Goal: Task Accomplishment & Management: Manage account settings

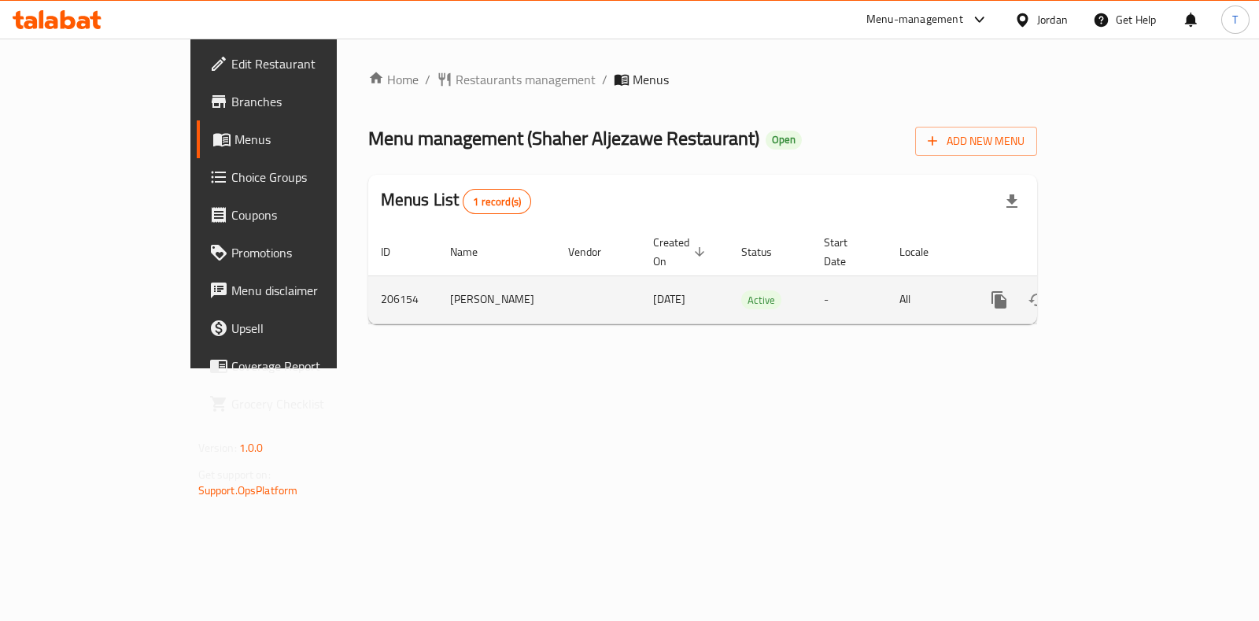
click at [1122, 290] on icon "enhanced table" at bounding box center [1112, 299] width 19 height 19
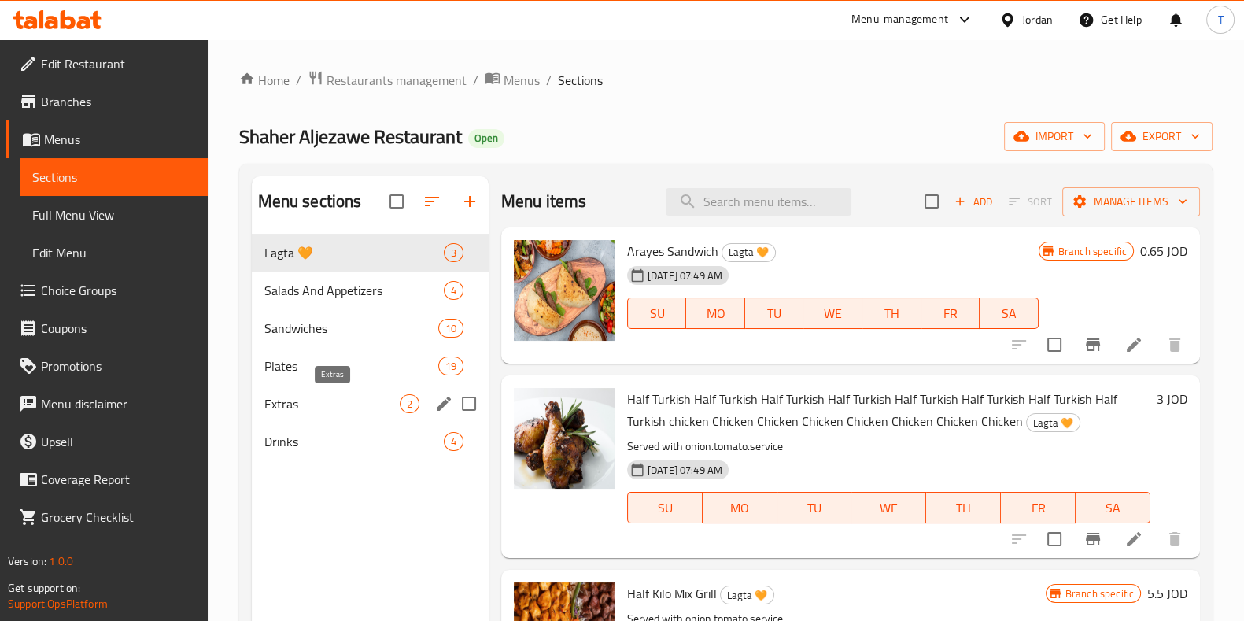
click at [324, 400] on span "Extras" at bounding box center [331, 403] width 135 height 19
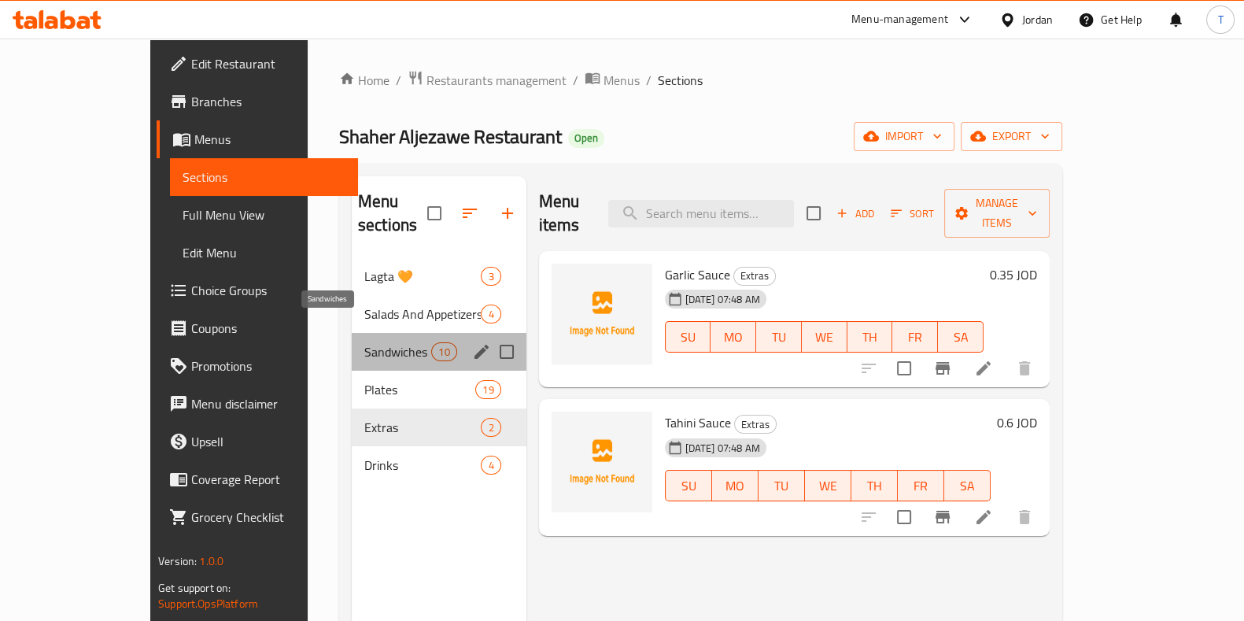
click at [364, 342] on span "Sandwiches" at bounding box center [397, 351] width 67 height 19
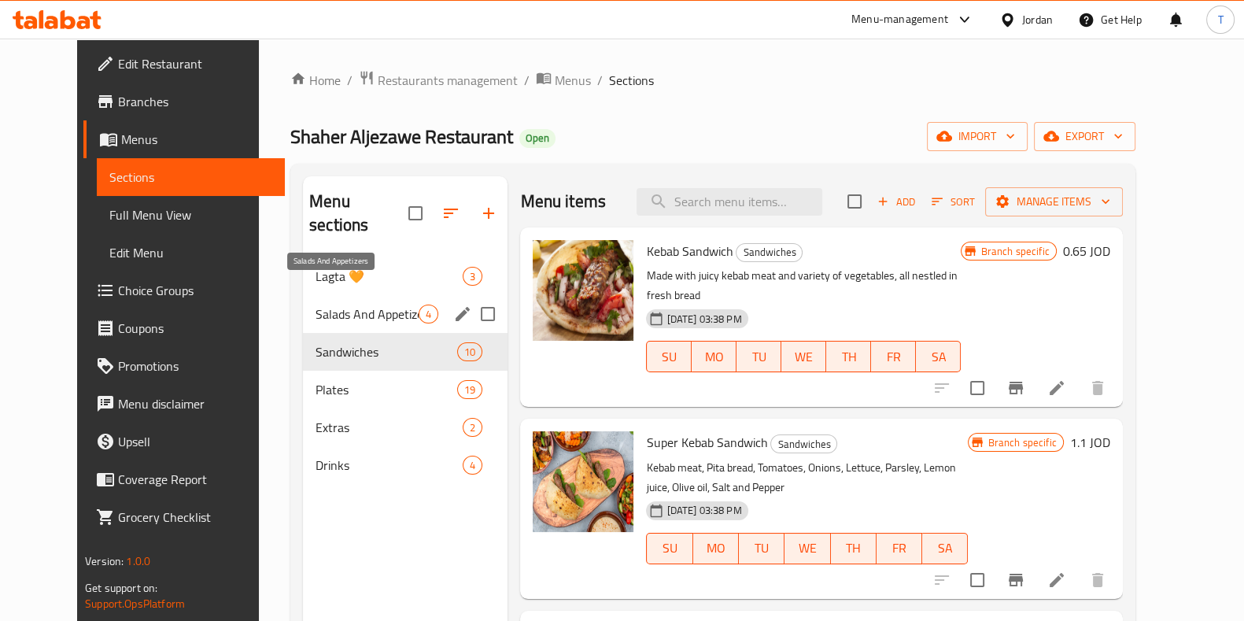
click at [338, 304] on span "Salads And Appetizers" at bounding box center [366, 313] width 103 height 19
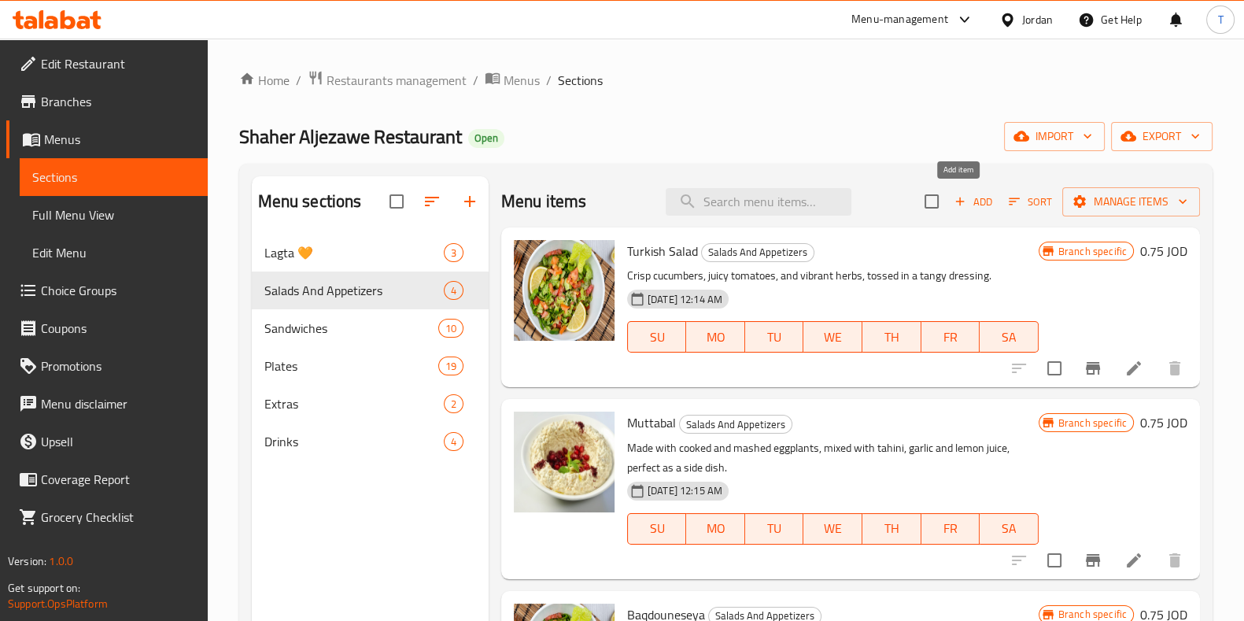
click at [953, 201] on icon "button" at bounding box center [960, 201] width 14 height 14
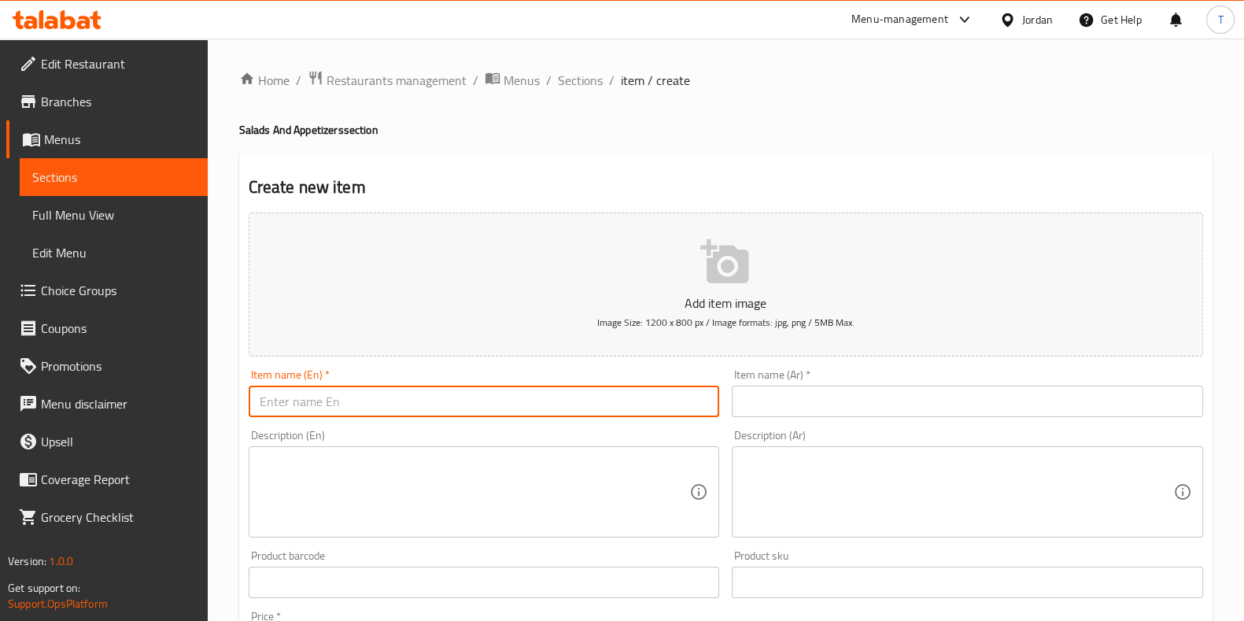
click at [470, 400] on input "text" at bounding box center [484, 400] width 471 height 31
type input "ل"
type input "Tabolleh"
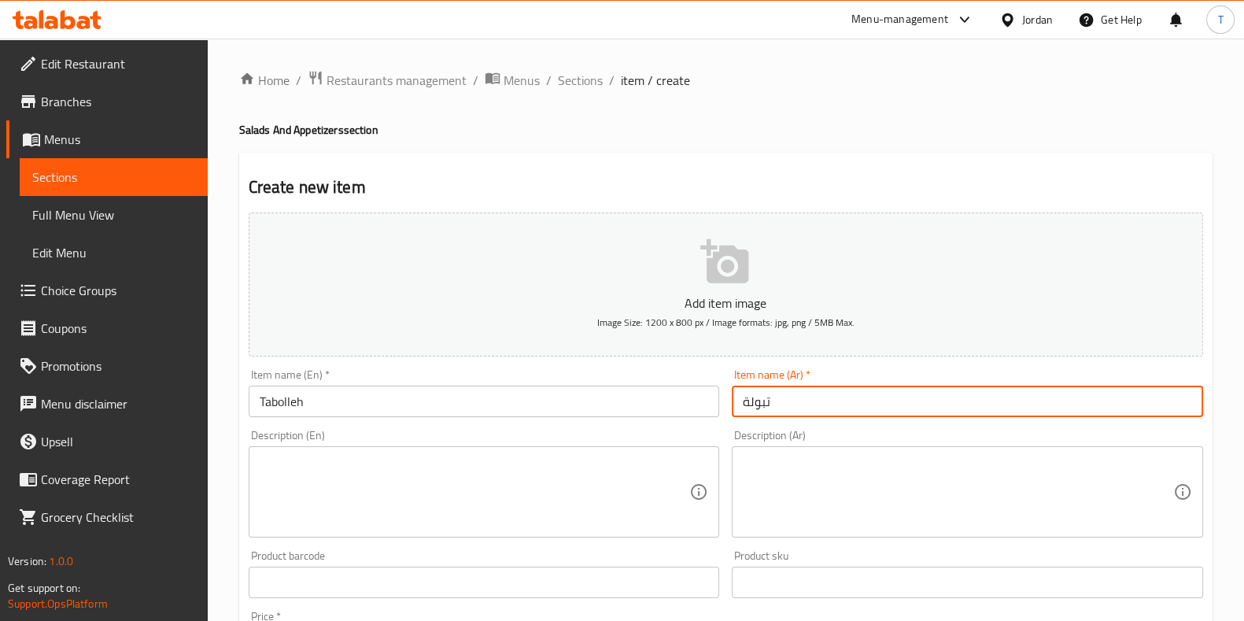
type input "تبولة"
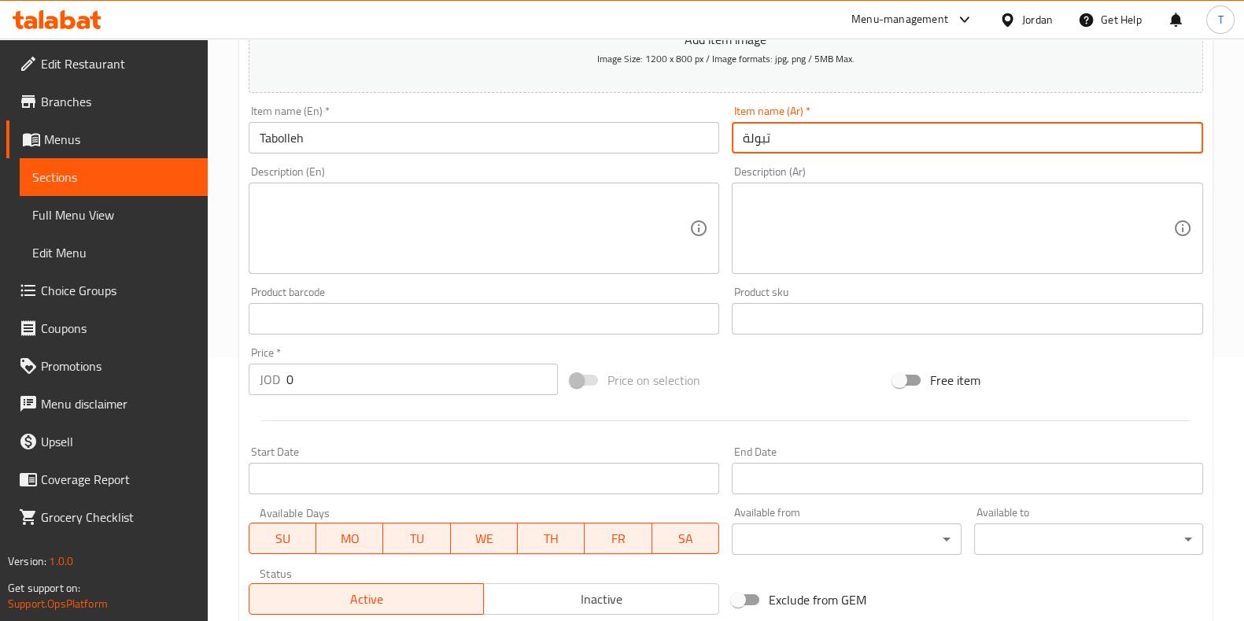
scroll to position [295, 0]
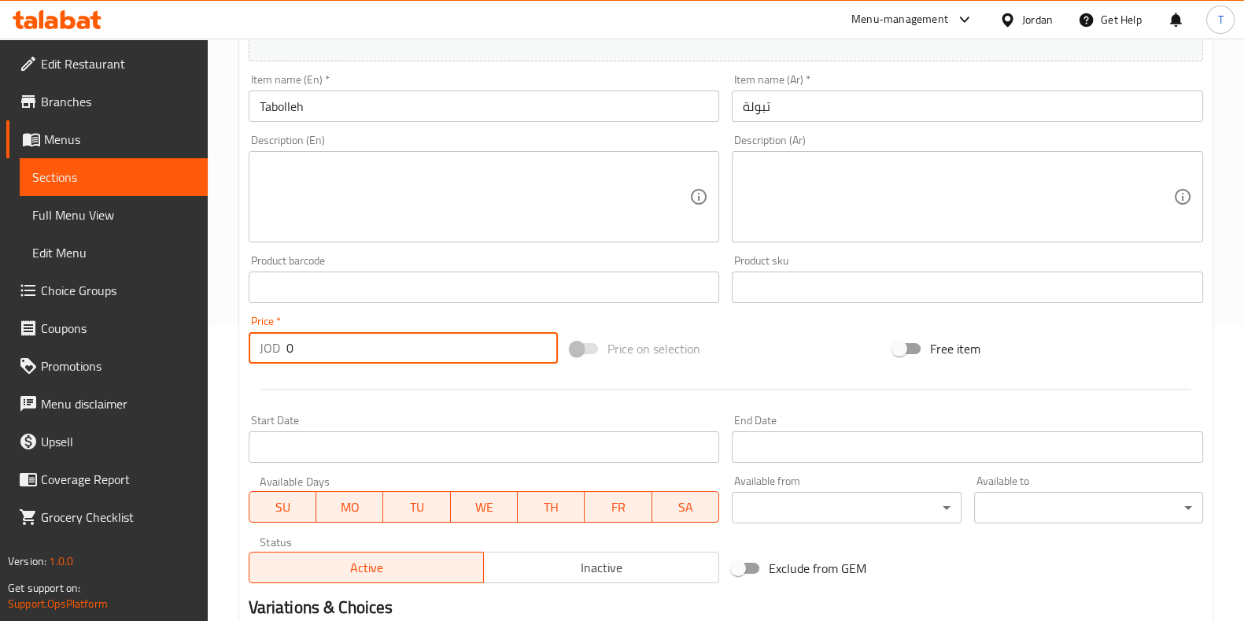
click at [378, 341] on input "0" at bounding box center [422, 347] width 272 height 31
click at [393, 356] on input "0" at bounding box center [422, 347] width 272 height 31
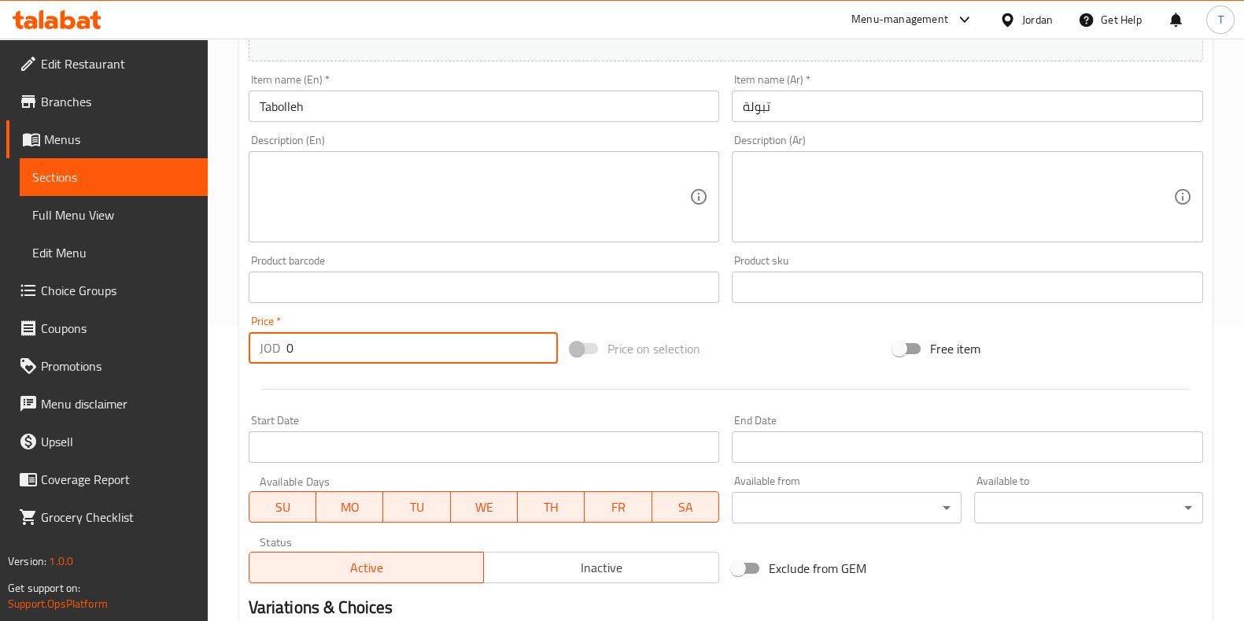
click at [393, 356] on input "0" at bounding box center [422, 347] width 272 height 31
click at [297, 352] on input "075" at bounding box center [422, 347] width 272 height 31
click at [290, 352] on input "075" at bounding box center [422, 347] width 272 height 31
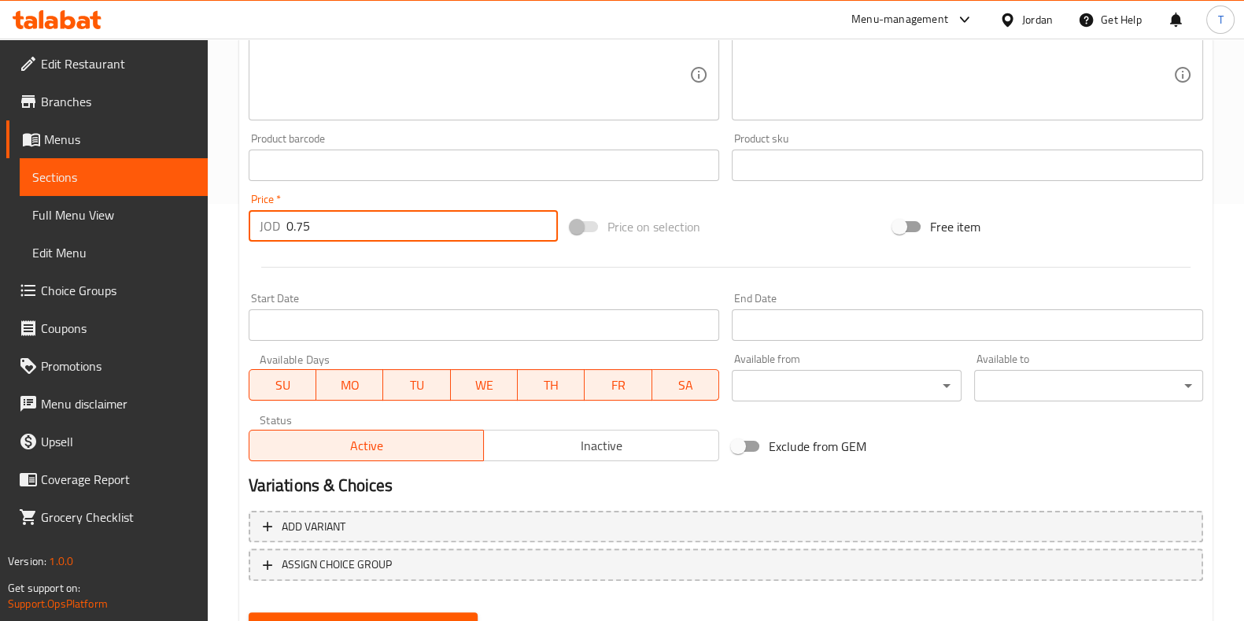
scroll to position [489, 0]
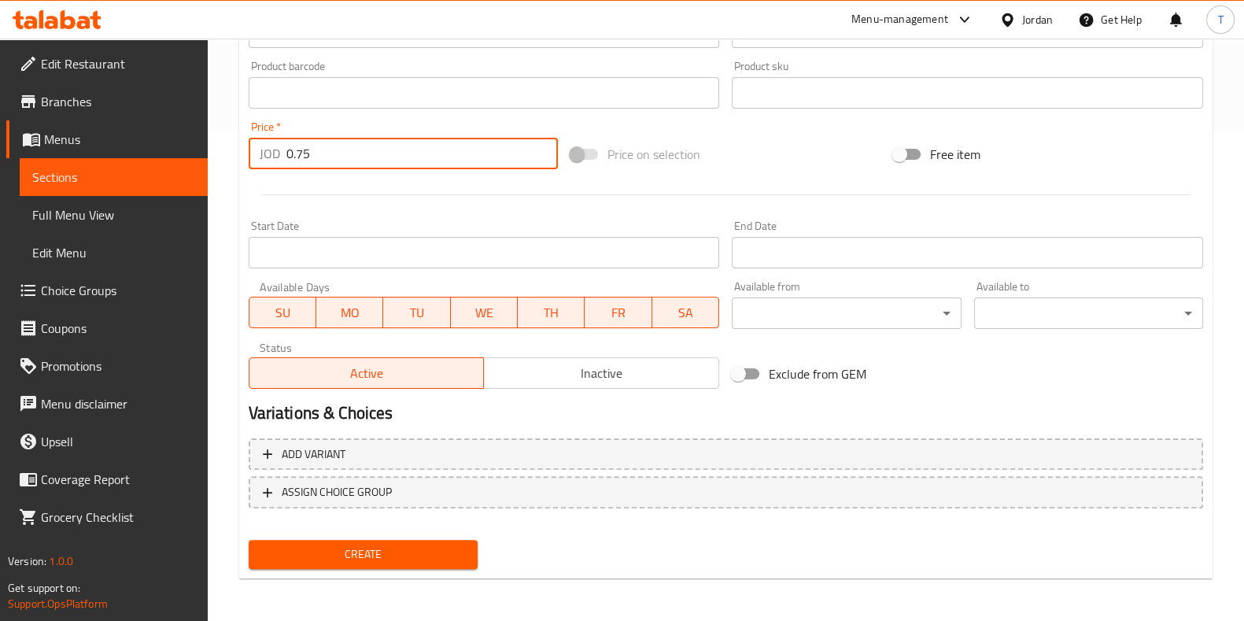
type input "0.75"
click at [458, 550] on span "Create" at bounding box center [363, 554] width 204 height 20
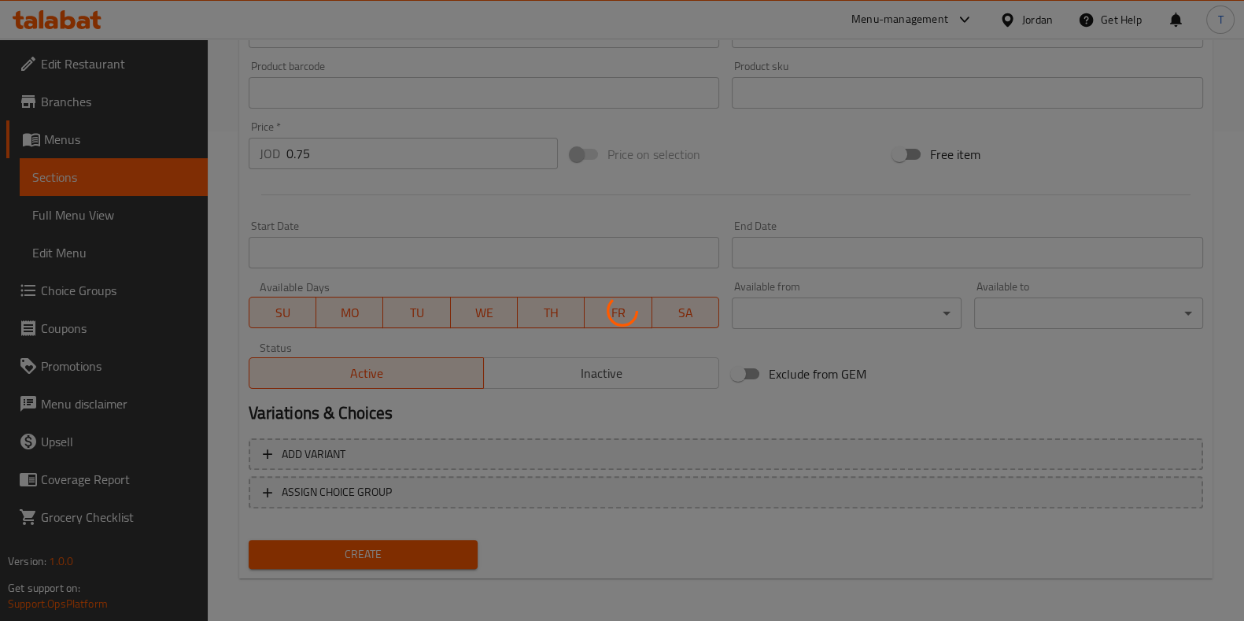
scroll to position [141, 0]
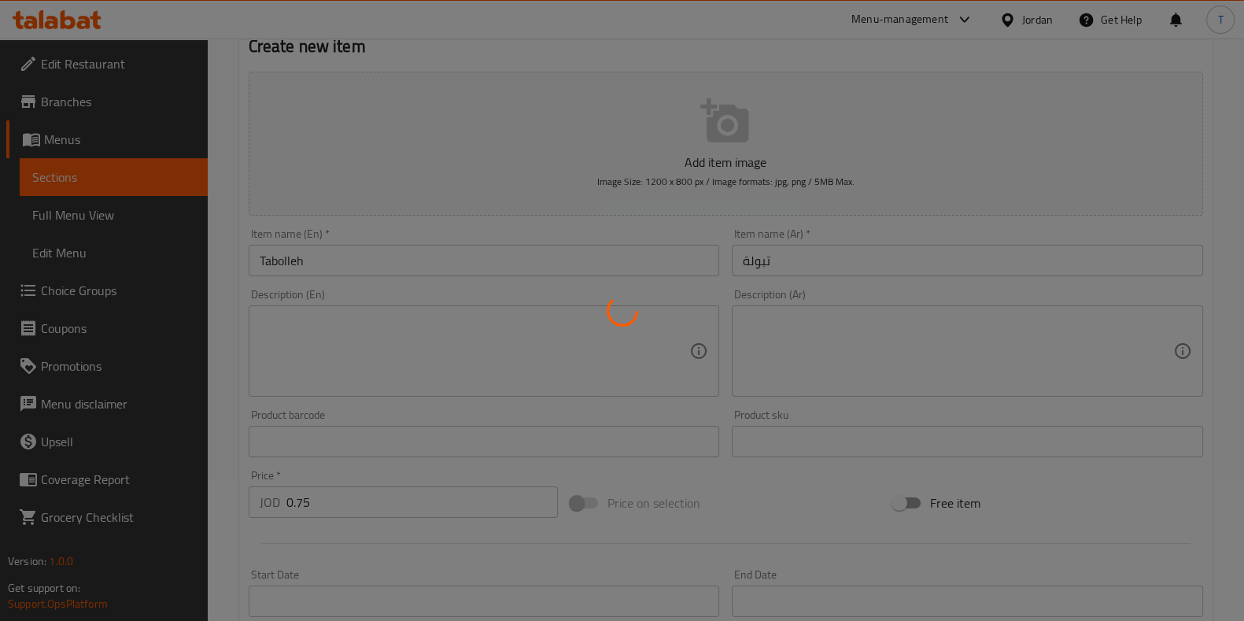
type input "0"
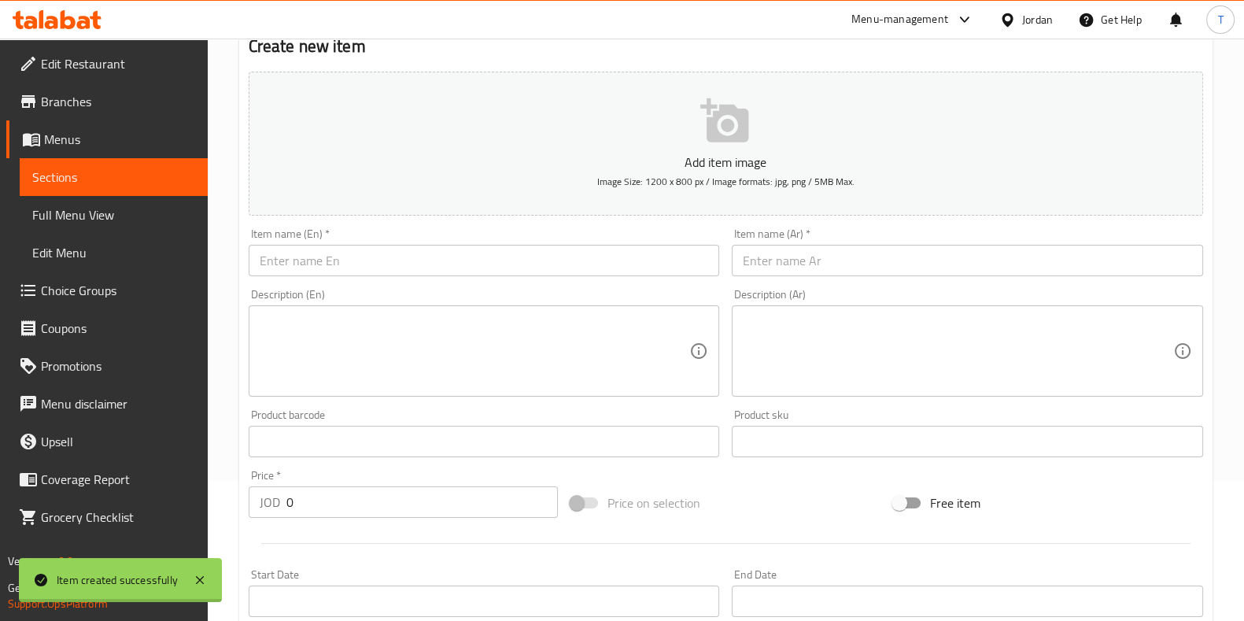
scroll to position [0, 0]
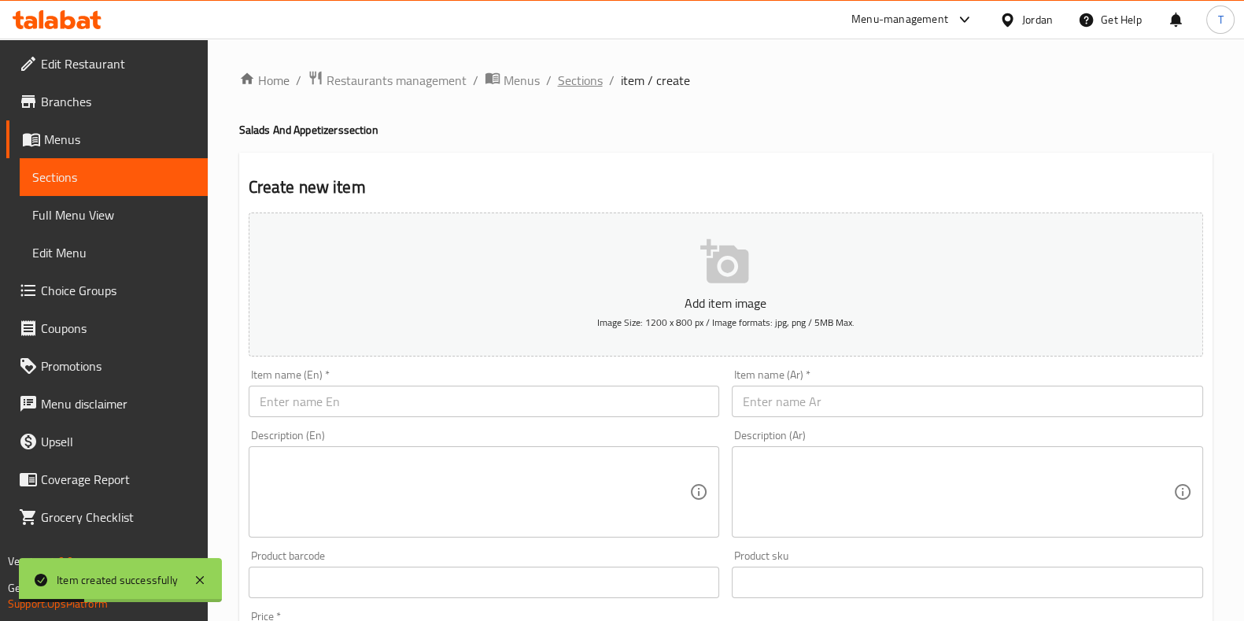
click at [577, 79] on span "Sections" at bounding box center [580, 80] width 45 height 19
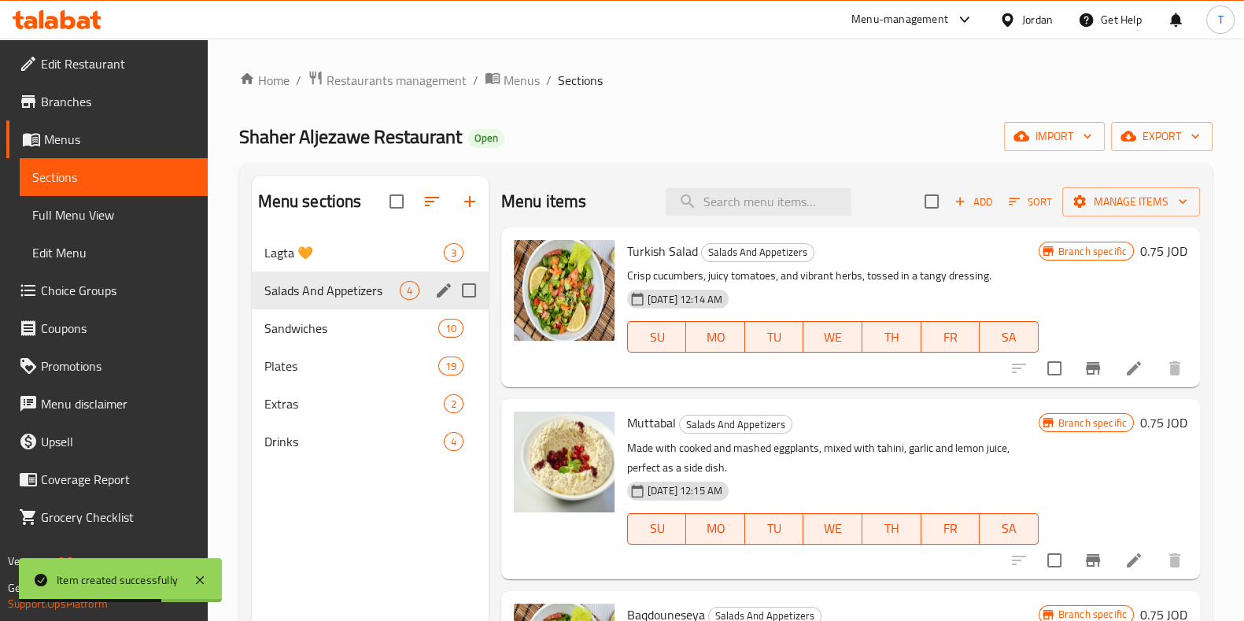
click at [311, 282] on span "Salads And Appetizers" at bounding box center [331, 290] width 135 height 19
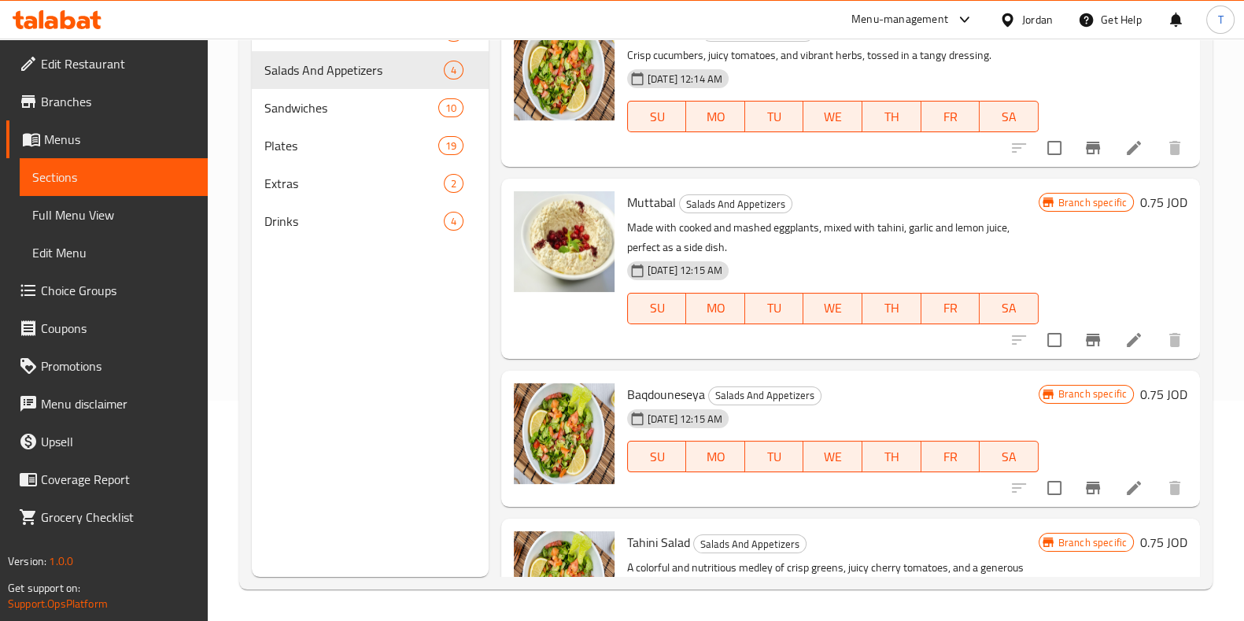
scroll to position [59, 0]
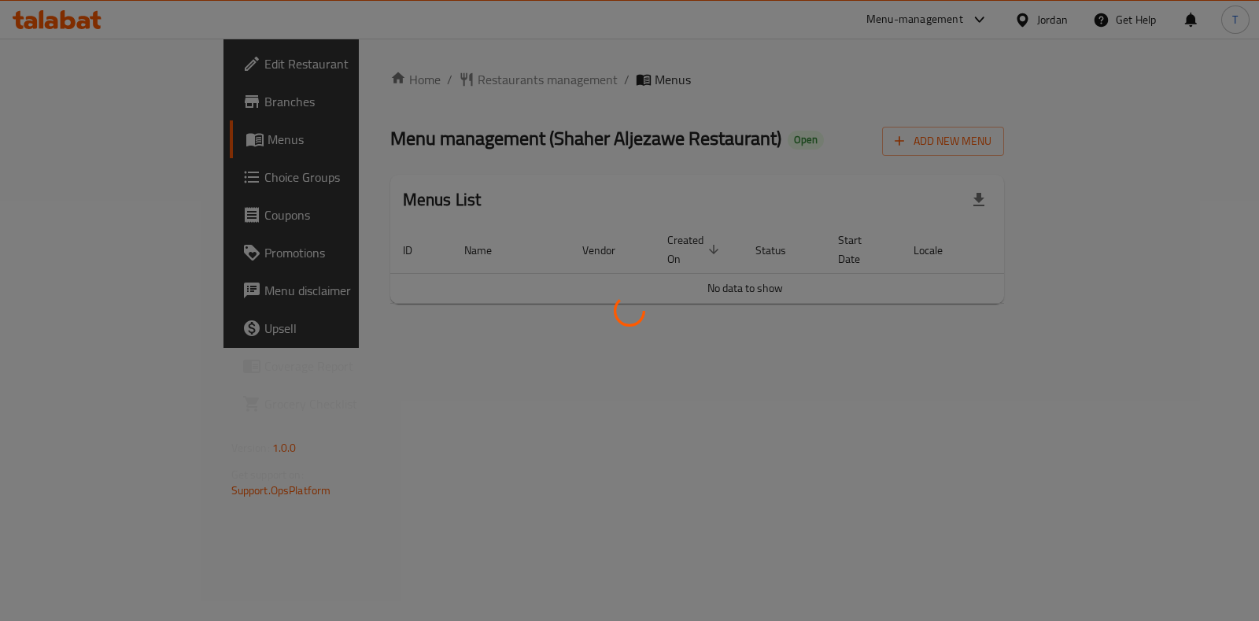
drag, startPoint x: 1160, startPoint y: 275, endPoint x: 684, endPoint y: 348, distance: 482.2
click at [684, 348] on div at bounding box center [629, 310] width 1259 height 621
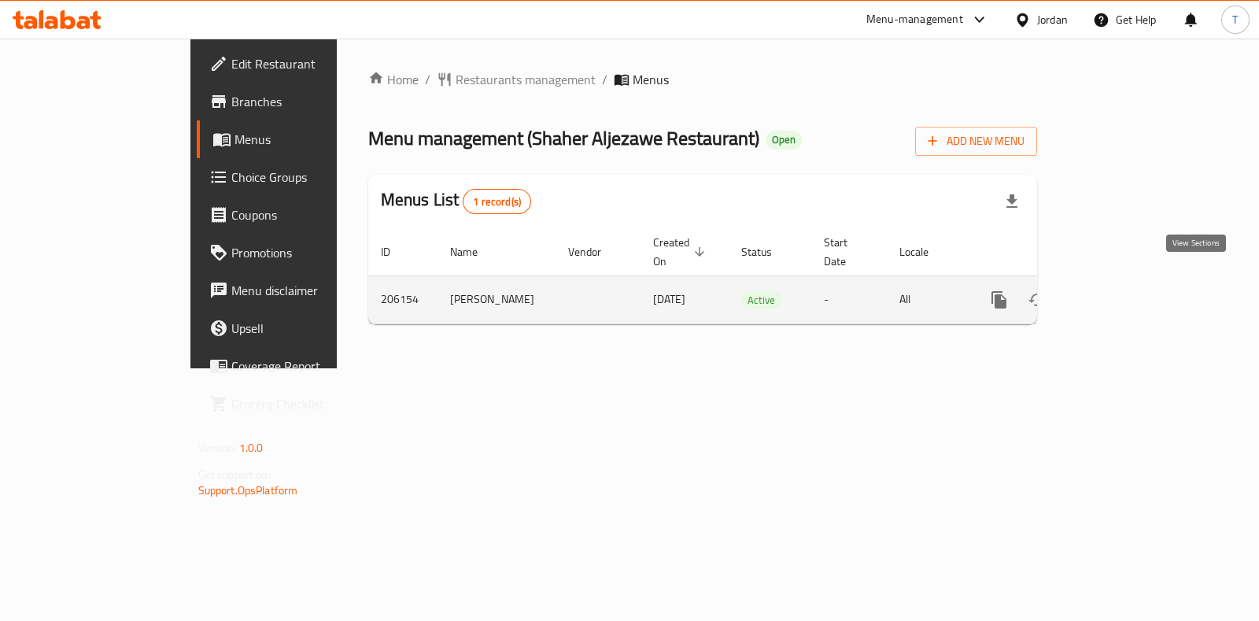
click at [1131, 281] on link "enhanced table" at bounding box center [1113, 300] width 38 height 38
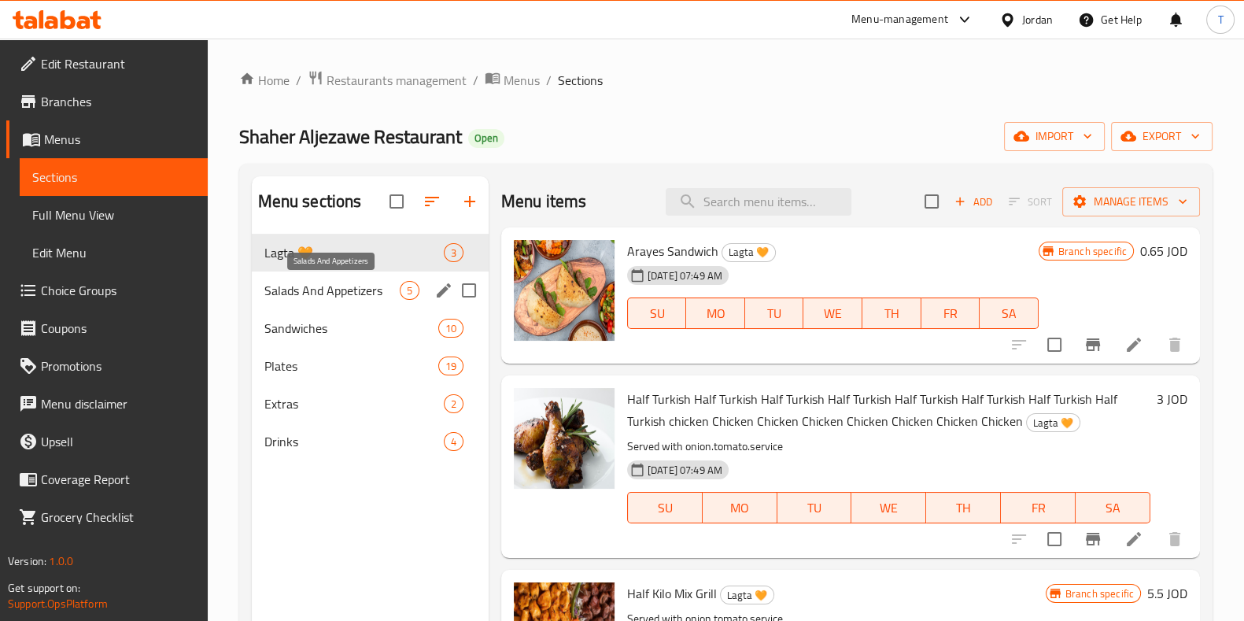
click at [352, 295] on span "Salads And Appetizers" at bounding box center [331, 290] width 135 height 19
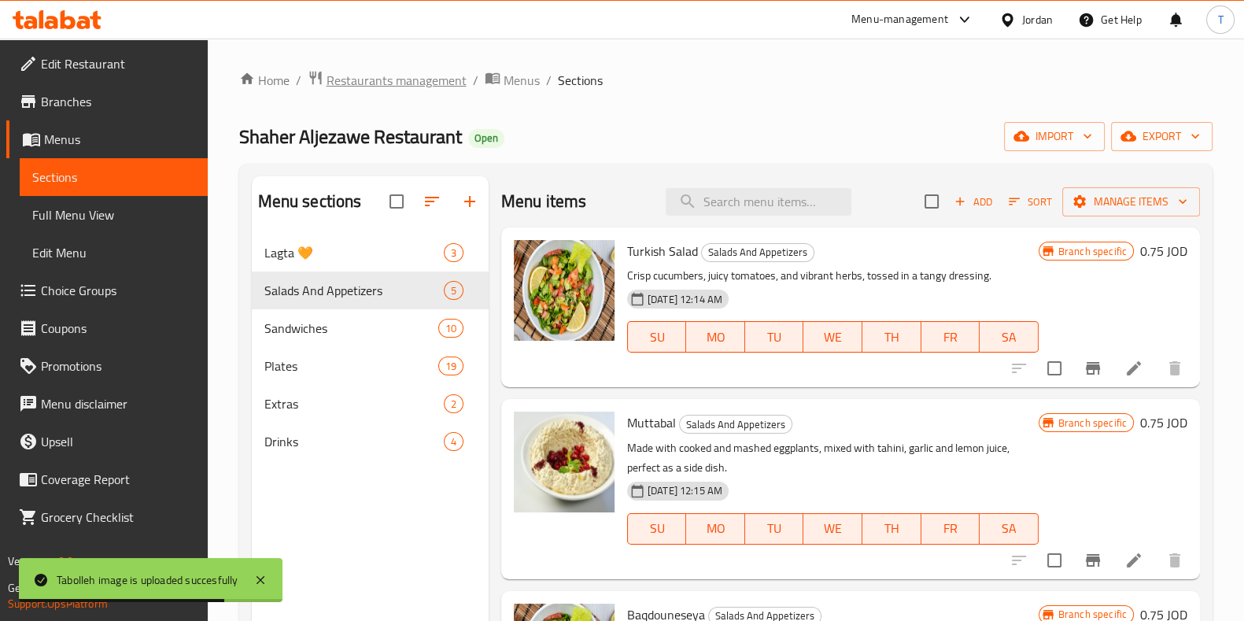
click at [398, 71] on span "Restaurants management" at bounding box center [396, 80] width 140 height 19
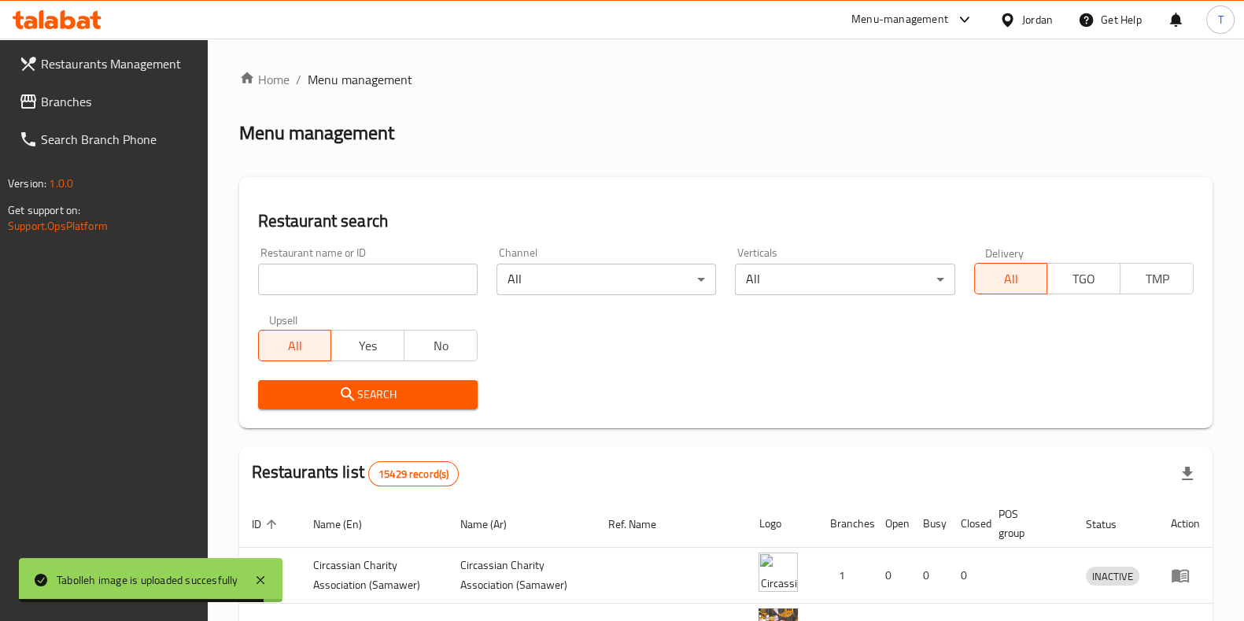
click at [402, 276] on div "Home / Menu management Menu management Restaurant search Restaurant name or ID …" at bounding box center [725, 538] width 973 height 936
click at [406, 275] on input "search" at bounding box center [367, 279] width 219 height 31
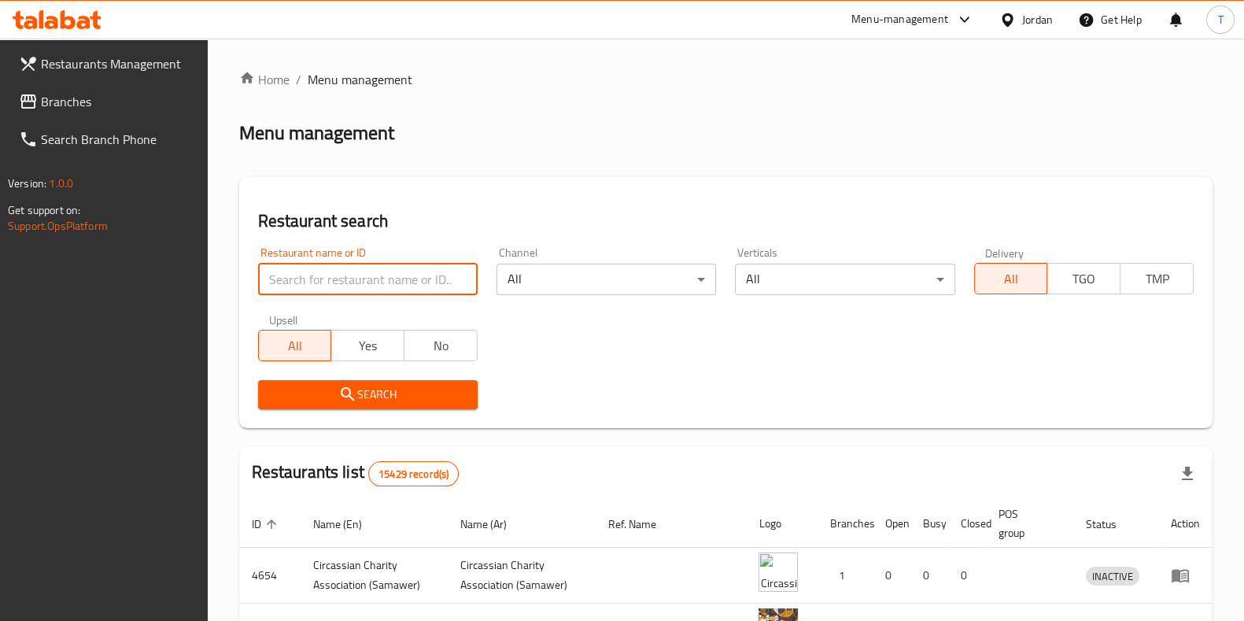
type input "t"
type input "roosters"
click button "Search" at bounding box center [367, 394] width 219 height 29
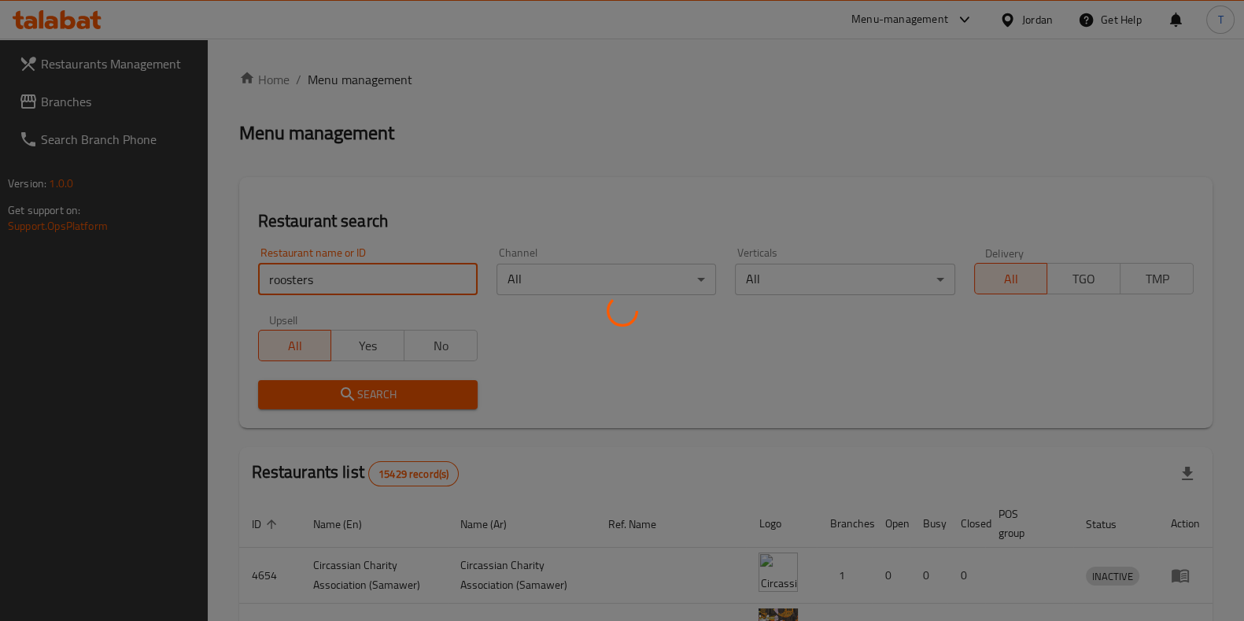
click button "Search" at bounding box center [367, 394] width 219 height 29
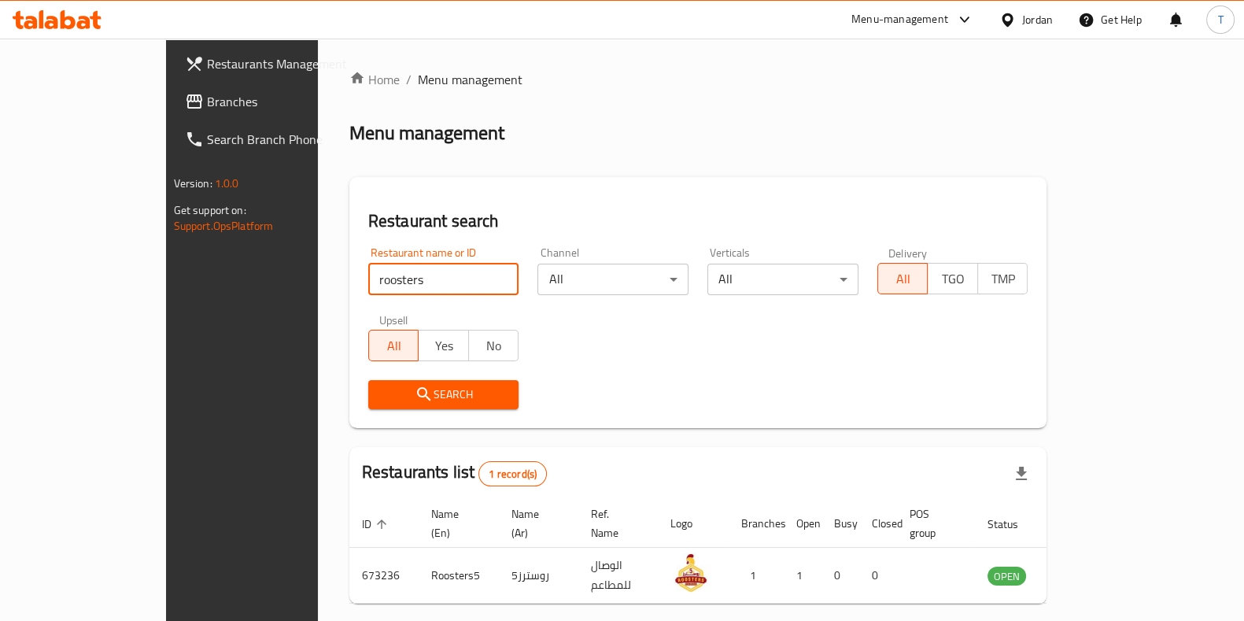
scroll to position [50, 0]
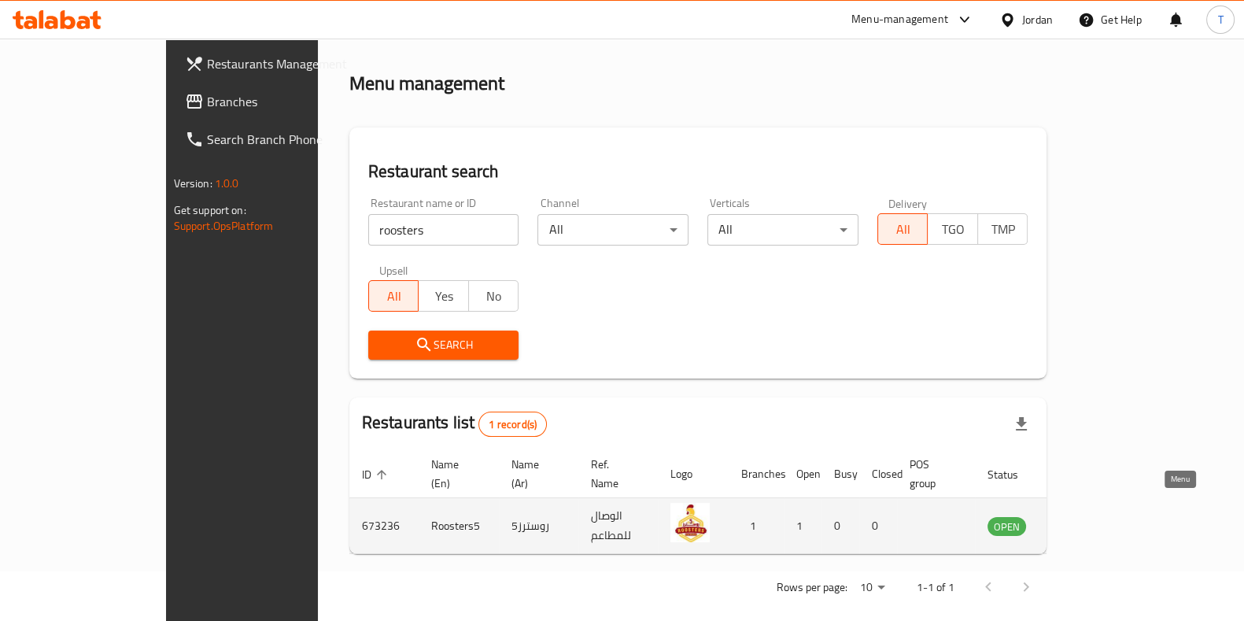
click at [1089, 516] on icon "enhanced table" at bounding box center [1079, 525] width 19 height 19
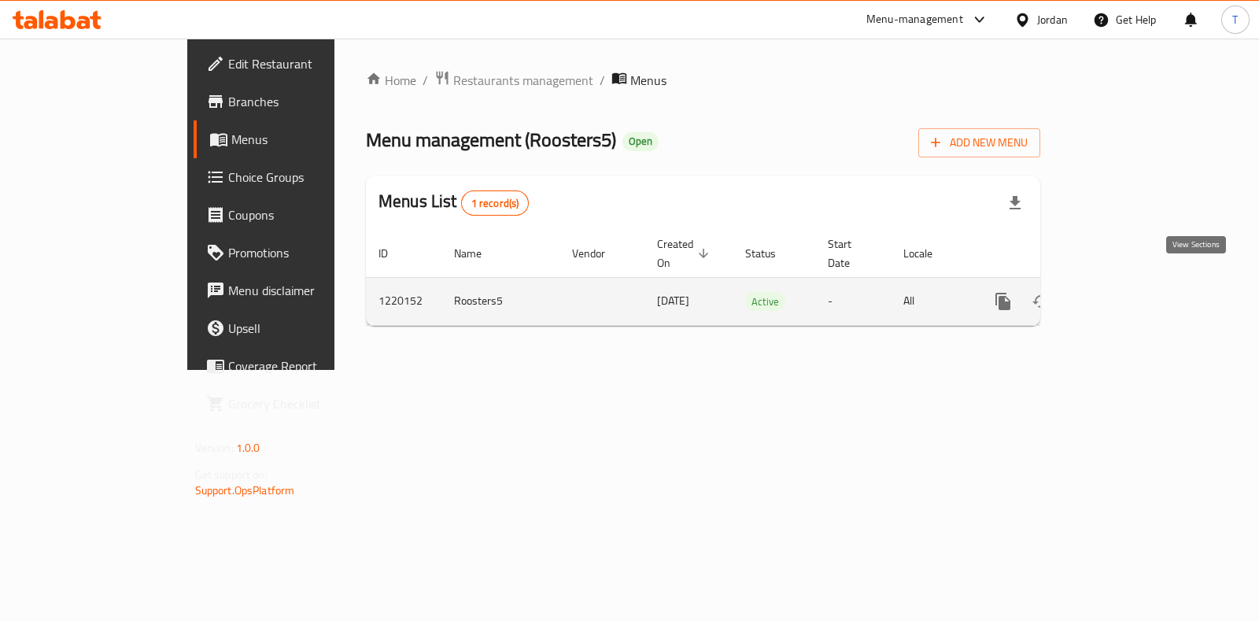
click at [1135, 282] on link "enhanced table" at bounding box center [1116, 301] width 38 height 38
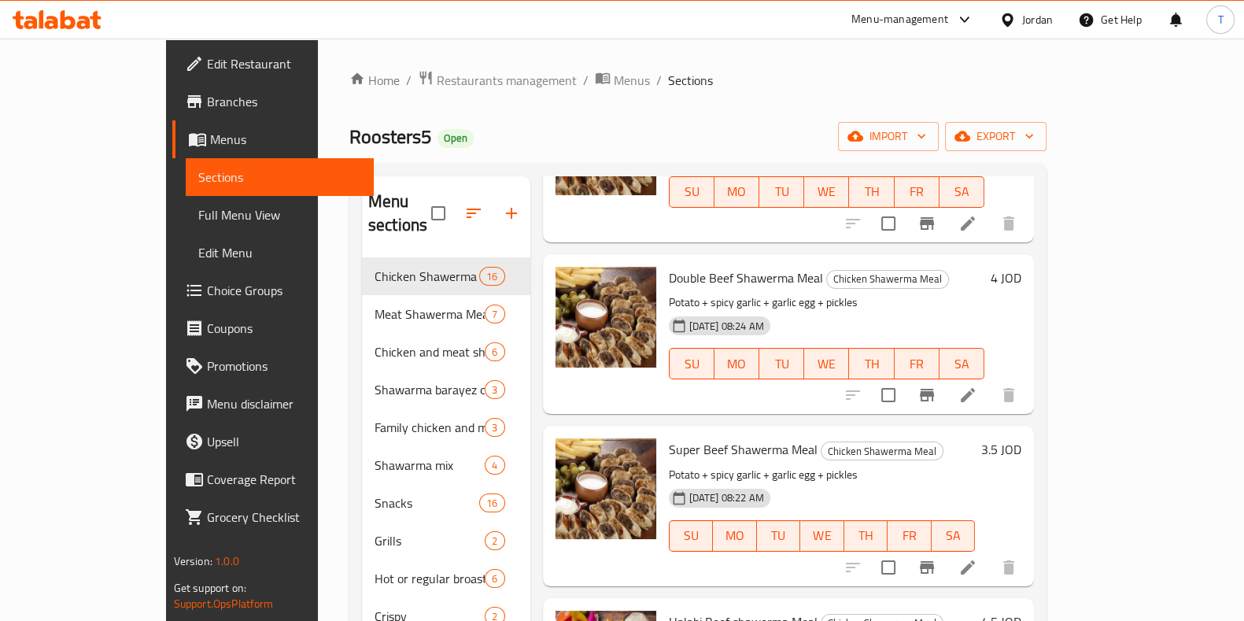
scroll to position [1868, 0]
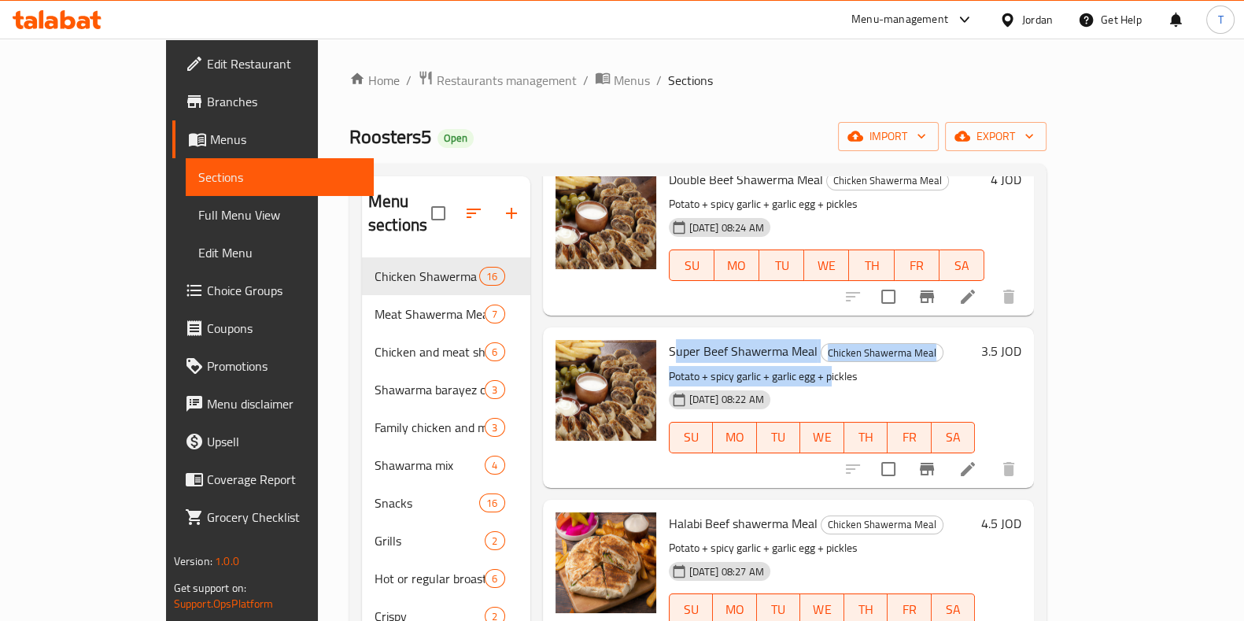
drag, startPoint x: 633, startPoint y: 326, endPoint x: 791, endPoint y: 346, distance: 158.7
click at [790, 341] on div "Super Beef Shawerma Meal Chicken Shawerma Meal Potato + spicy garlic + garlic e…" at bounding box center [821, 407] width 319 height 147
click at [903, 384] on div "14-02-2024 08:22 AM SU MO TU WE TH FR SA" at bounding box center [821, 426] width 319 height 85
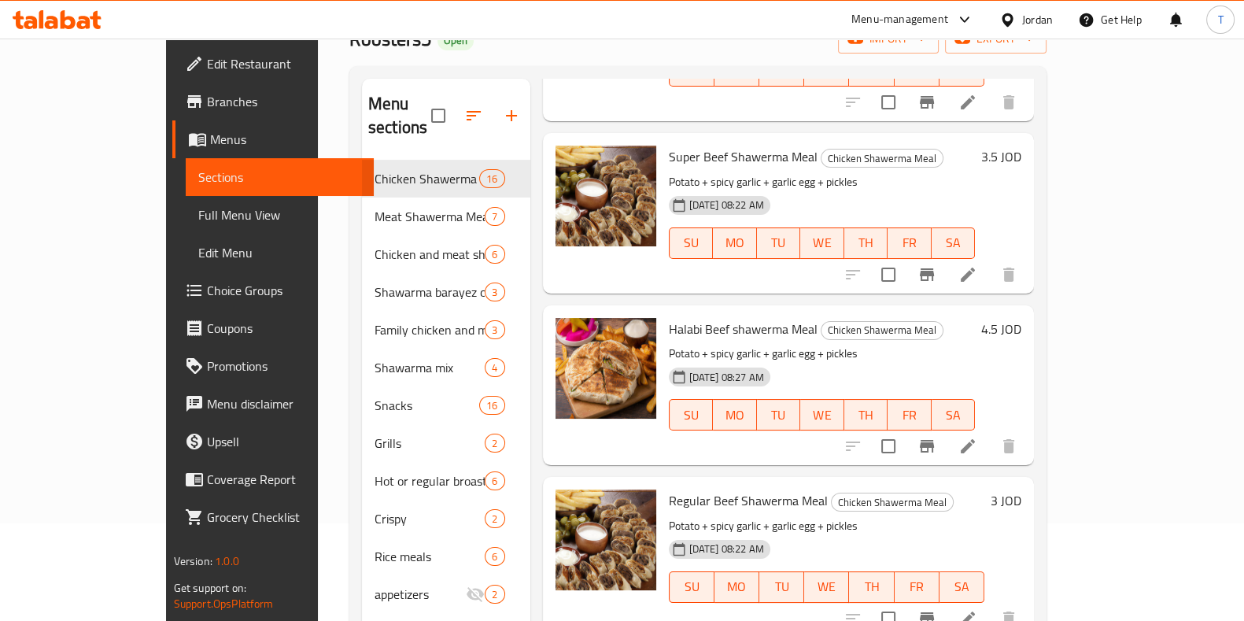
scroll to position [196, 0]
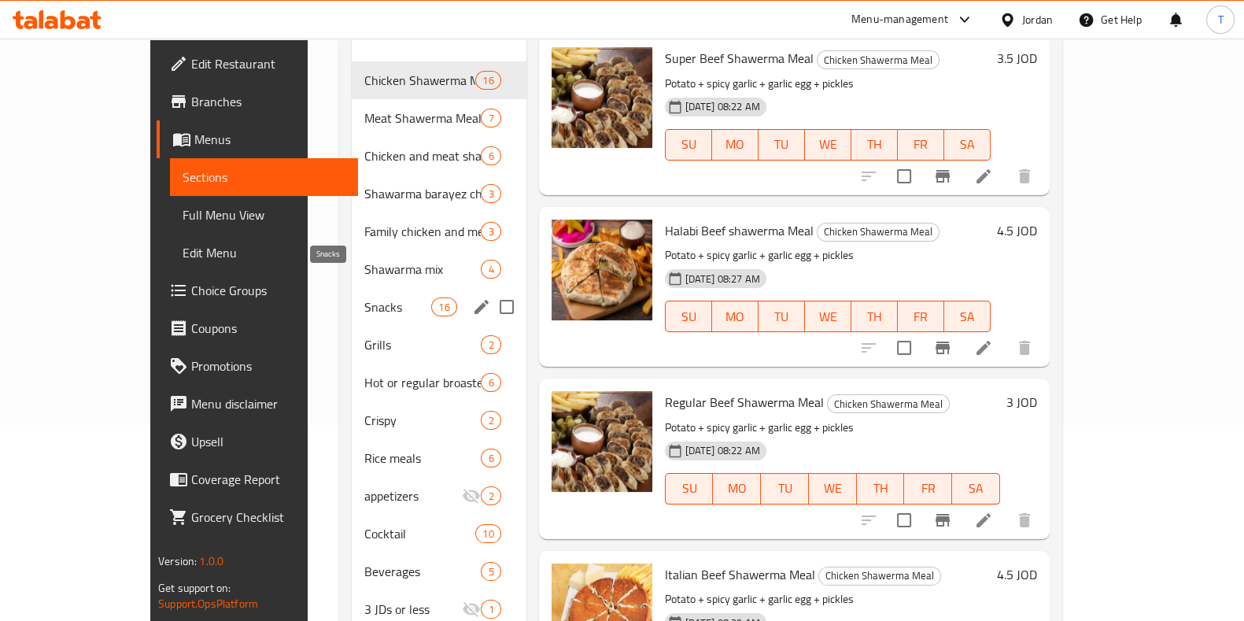
click at [364, 297] on span "Snacks" at bounding box center [397, 306] width 67 height 19
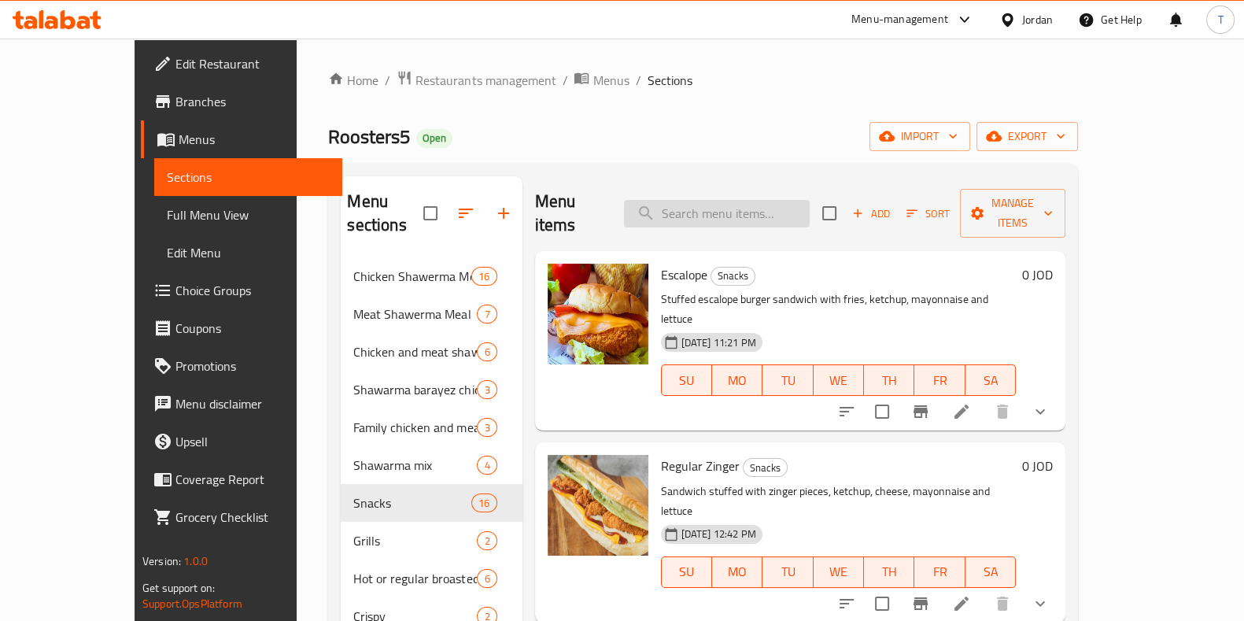
click at [740, 202] on input "search" at bounding box center [717, 214] width 186 height 28
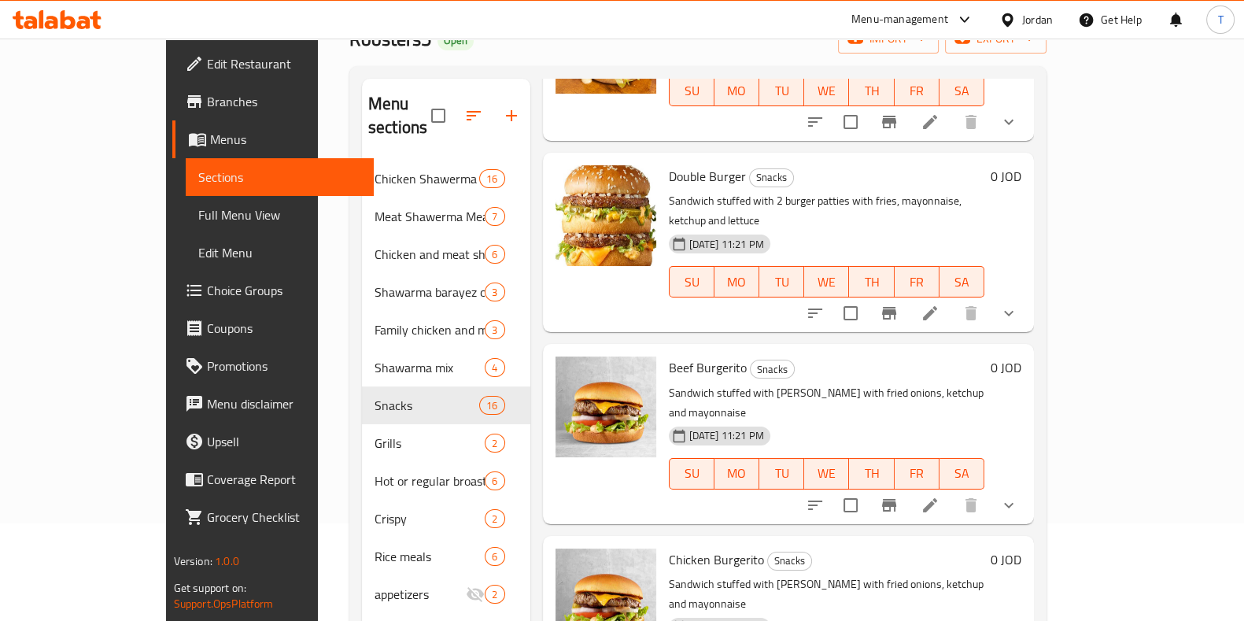
scroll to position [196, 0]
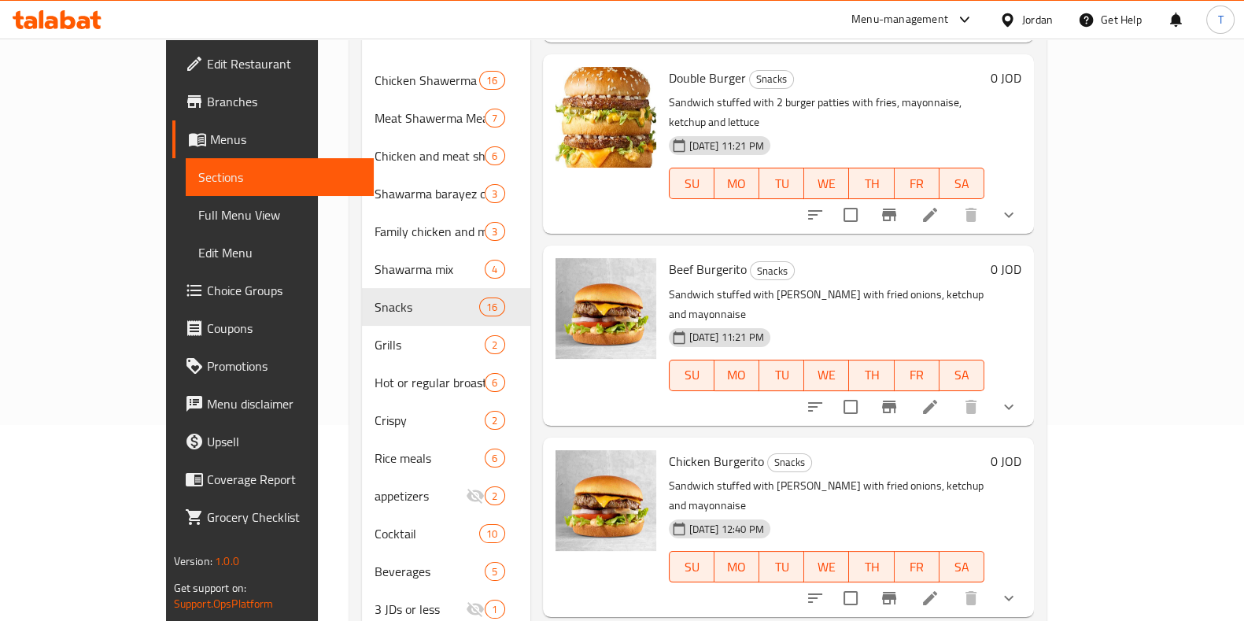
type input "burger"
click at [1018, 588] on icon "show more" at bounding box center [1008, 597] width 19 height 19
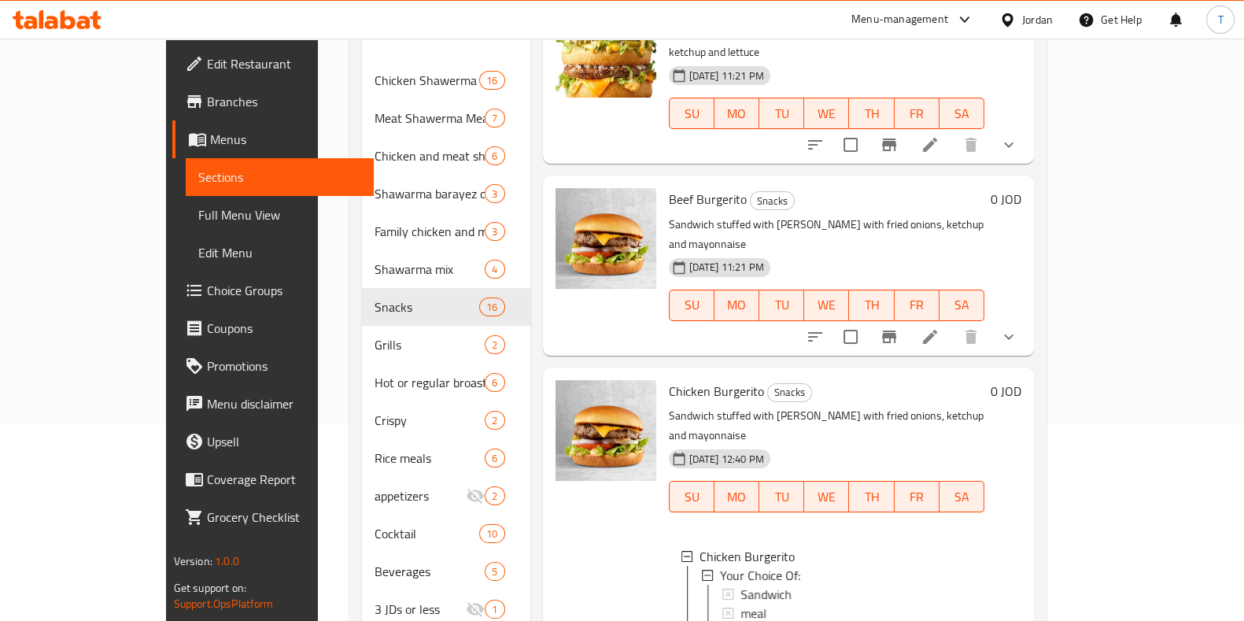
scroll to position [500, 0]
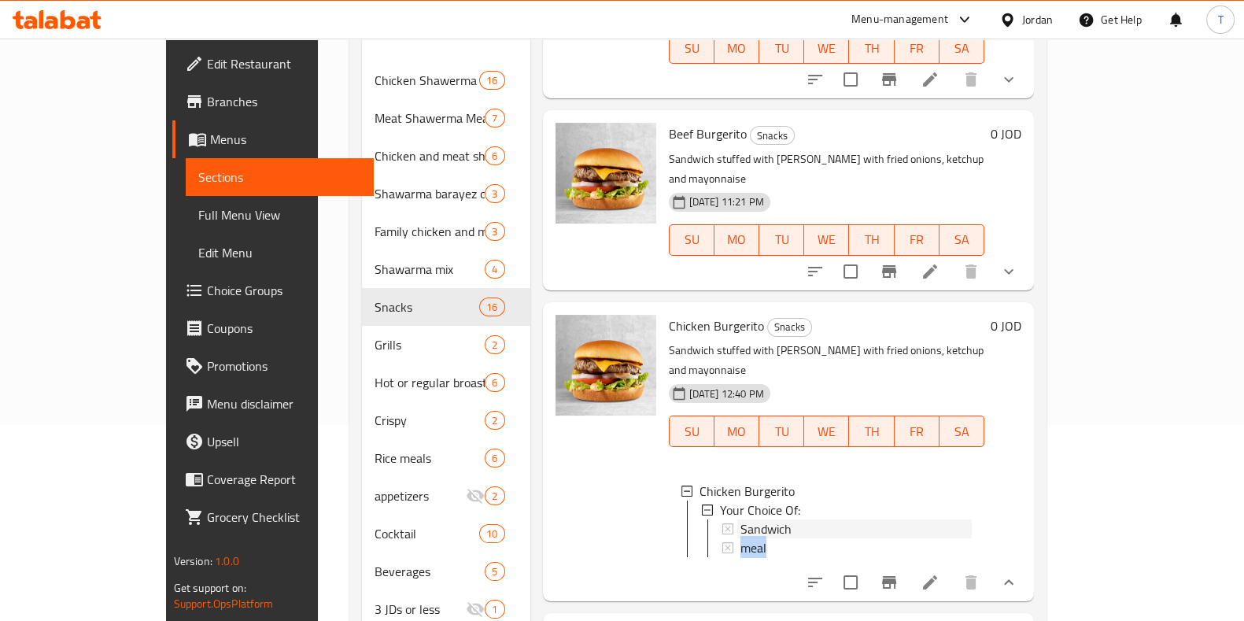
drag, startPoint x: 788, startPoint y: 422, endPoint x: 799, endPoint y: 438, distance: 19.2
click at [799, 519] on div "Sandwich meal" at bounding box center [847, 538] width 250 height 38
click at [783, 538] on div "meal" at bounding box center [856, 547] width 232 height 19
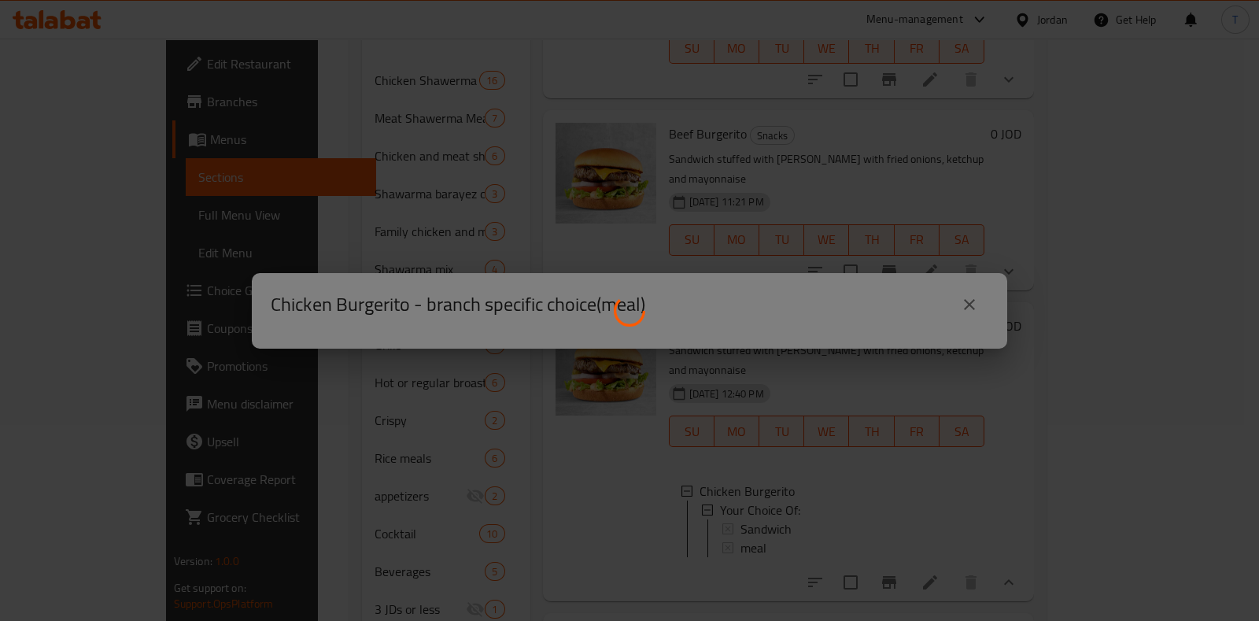
click at [970, 304] on div at bounding box center [629, 310] width 1259 height 621
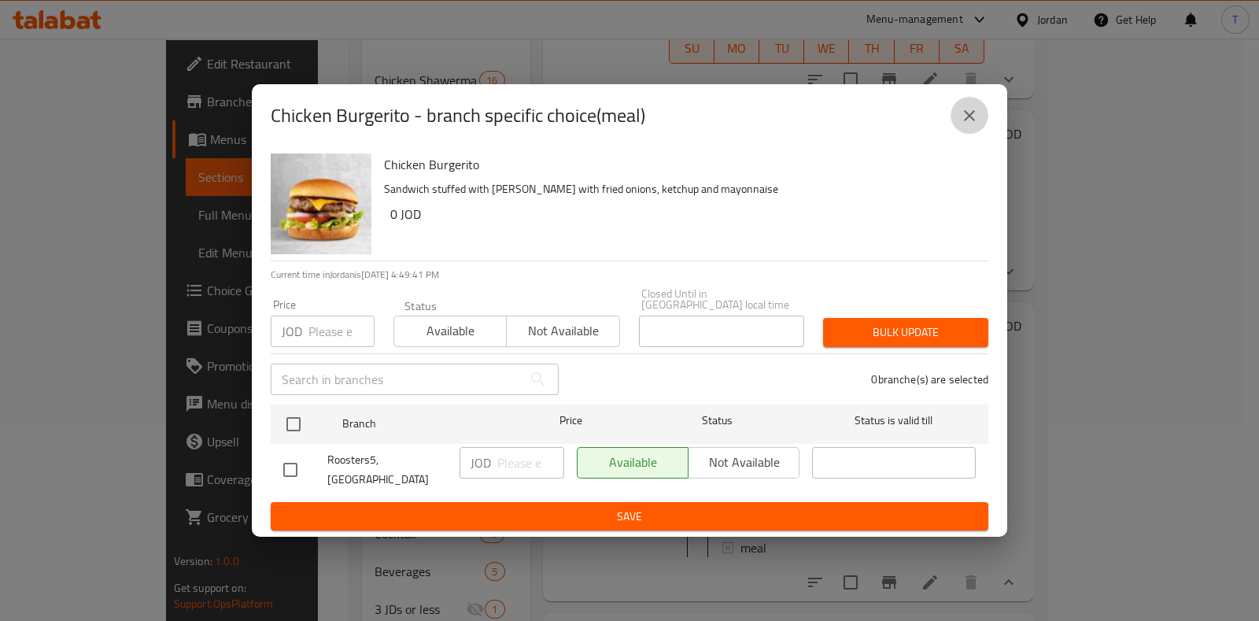
click at [972, 135] on button "close" at bounding box center [969, 116] width 38 height 38
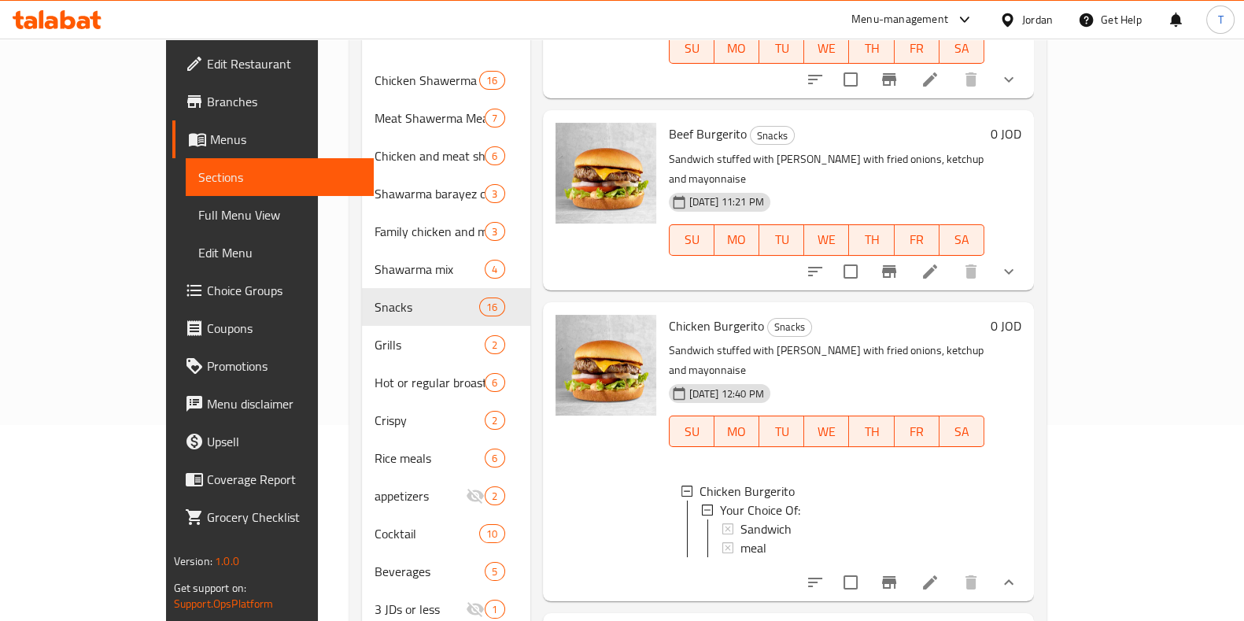
click at [939, 573] on icon at bounding box center [929, 582] width 19 height 19
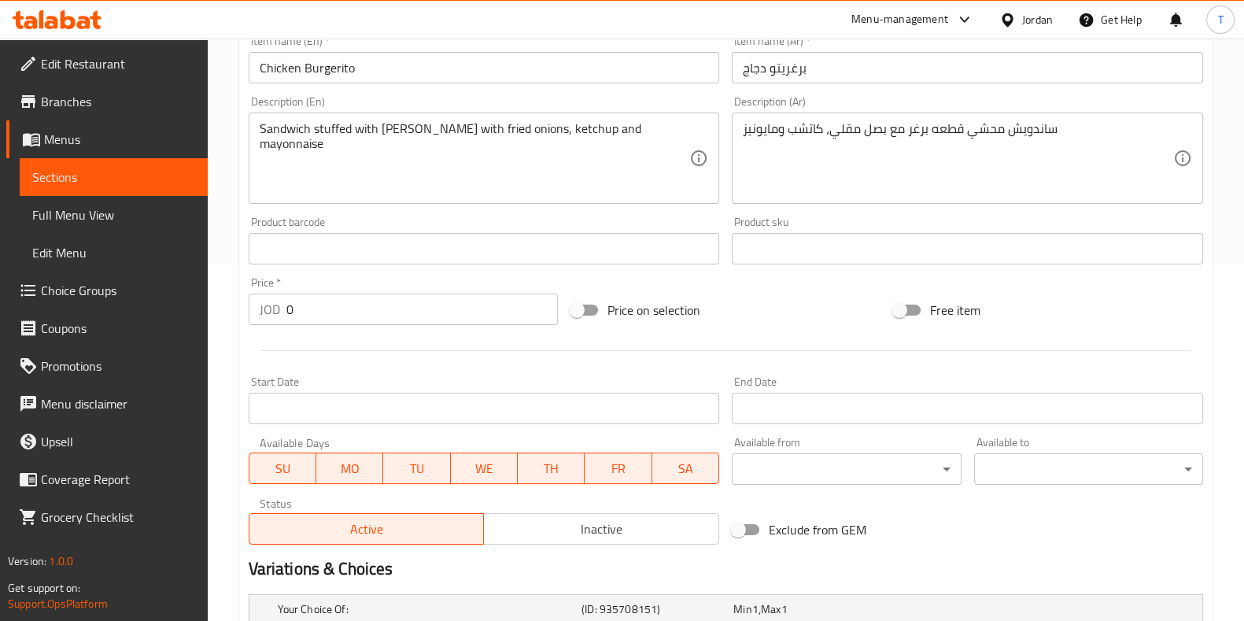
scroll to position [547, 0]
